Goal: Task Accomplishment & Management: Use online tool/utility

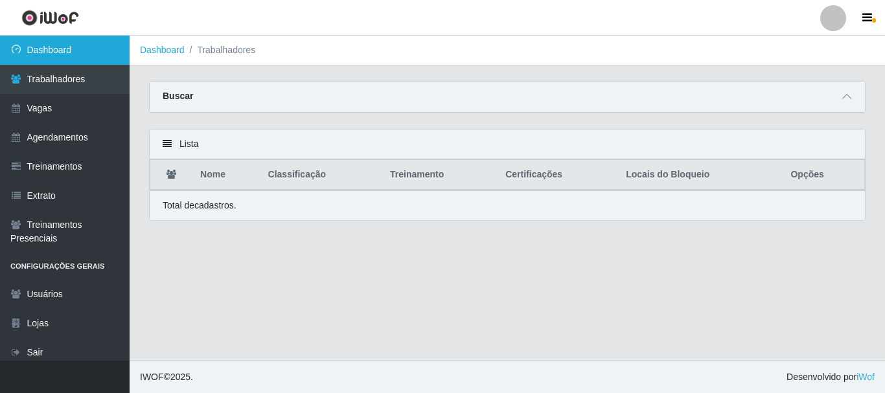
click at [106, 54] on link "Dashboard" at bounding box center [65, 50] width 130 height 29
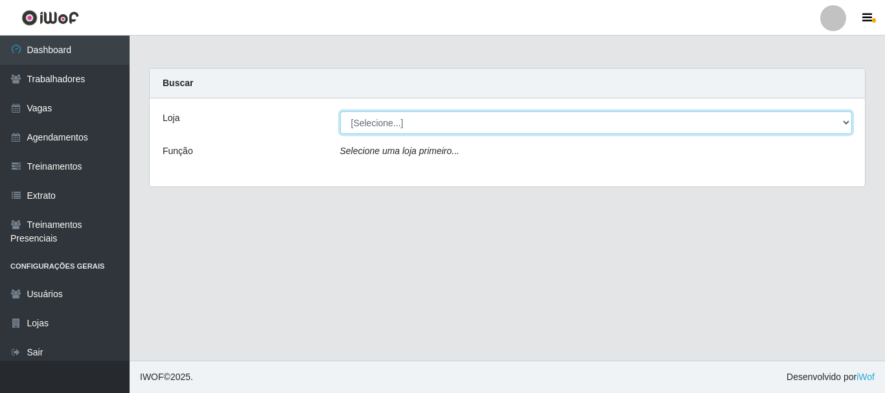
click at [382, 123] on select "[Selecione...] Supermercado Queiroz - Caicó" at bounding box center [596, 122] width 513 height 23
select select "512"
click at [340, 111] on select "[Selecione...] Supermercado Queiroz - Caicó" at bounding box center [596, 122] width 513 height 23
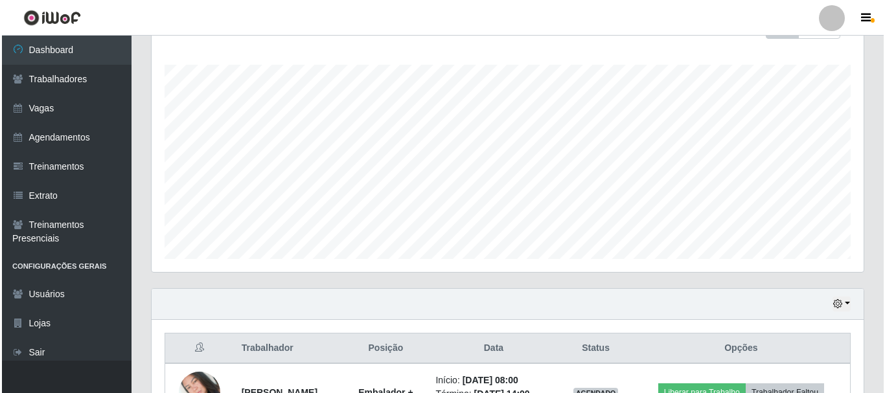
scroll to position [294, 0]
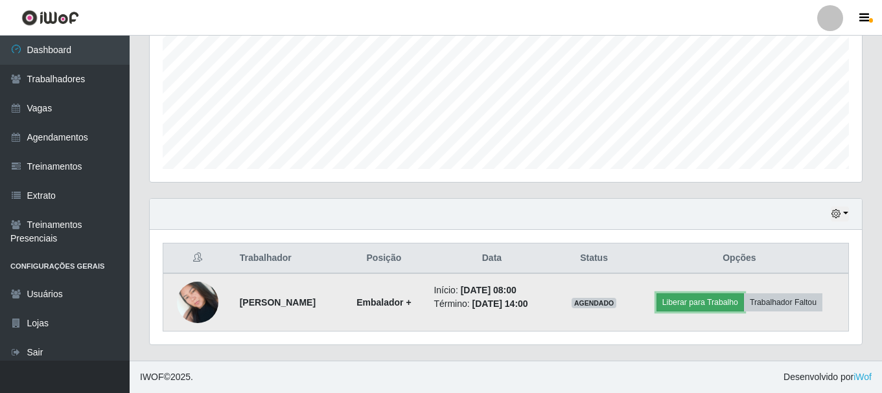
click at [697, 303] on button "Liberar para Trabalho" at bounding box center [701, 303] width 88 height 18
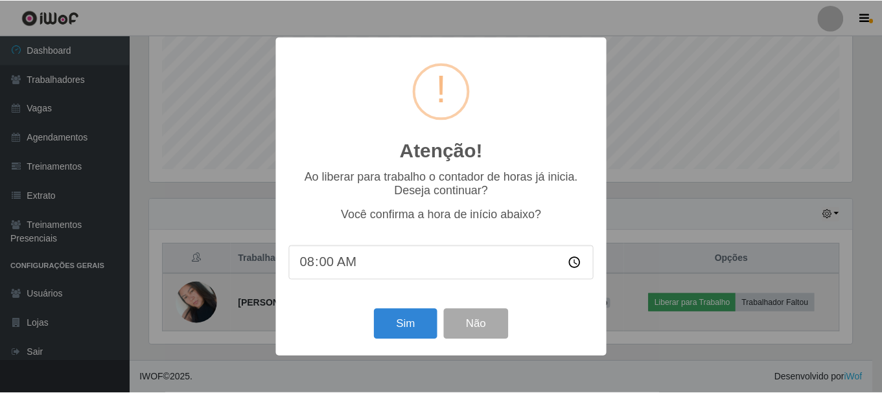
scroll to position [269, 706]
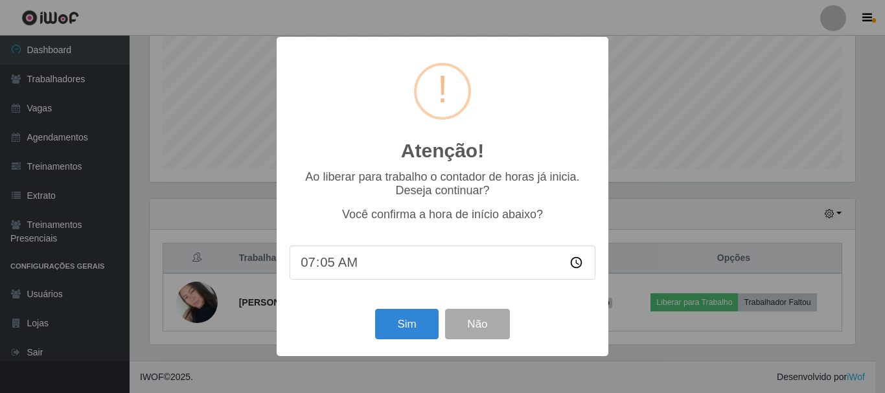
type input "07:55"
click at [417, 326] on button "Sim" at bounding box center [406, 324] width 63 height 30
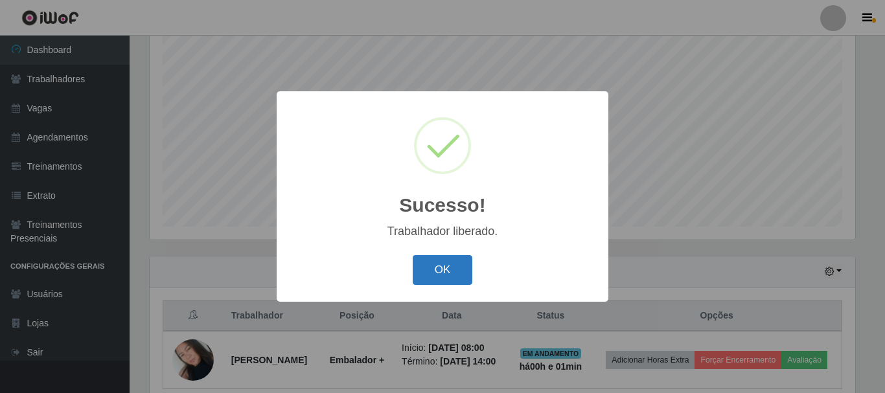
click at [431, 277] on button "OK" at bounding box center [443, 270] width 60 height 30
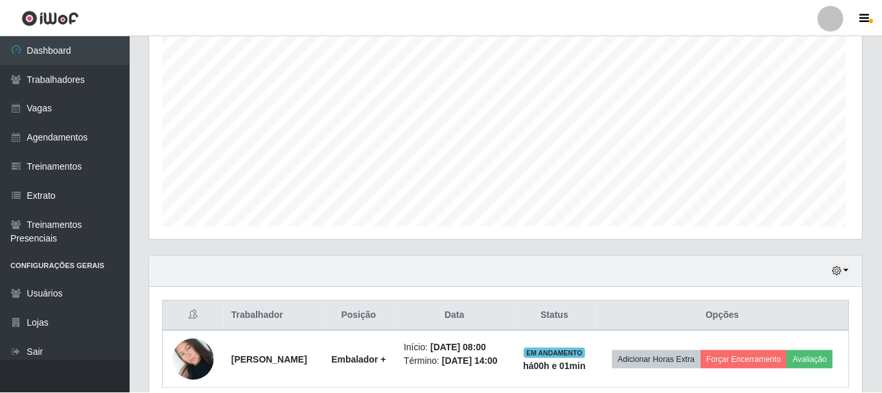
scroll to position [269, 712]
